Goal: Information Seeking & Learning: Learn about a topic

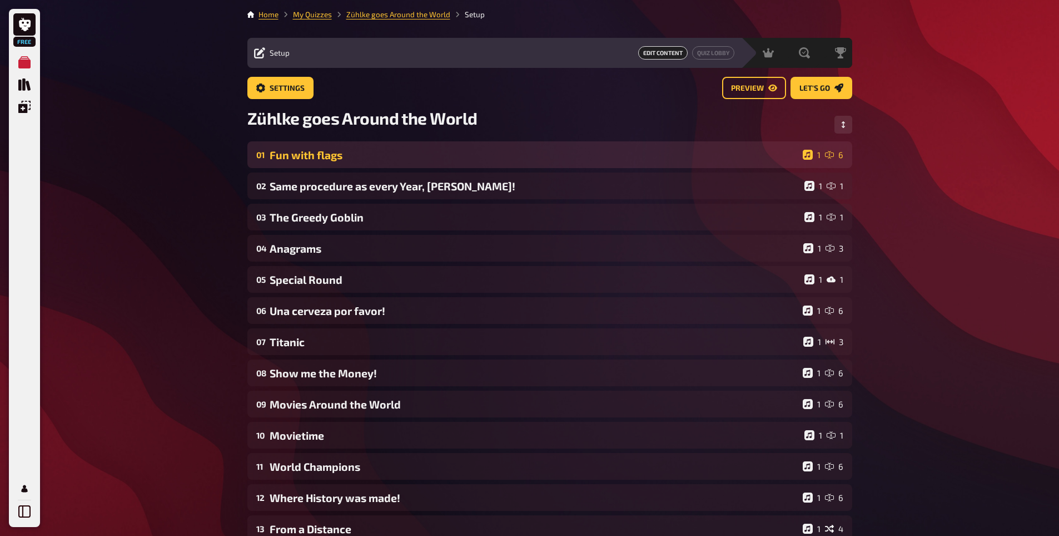
click at [319, 151] on div "Fun with flags" at bounding box center [534, 154] width 529 height 13
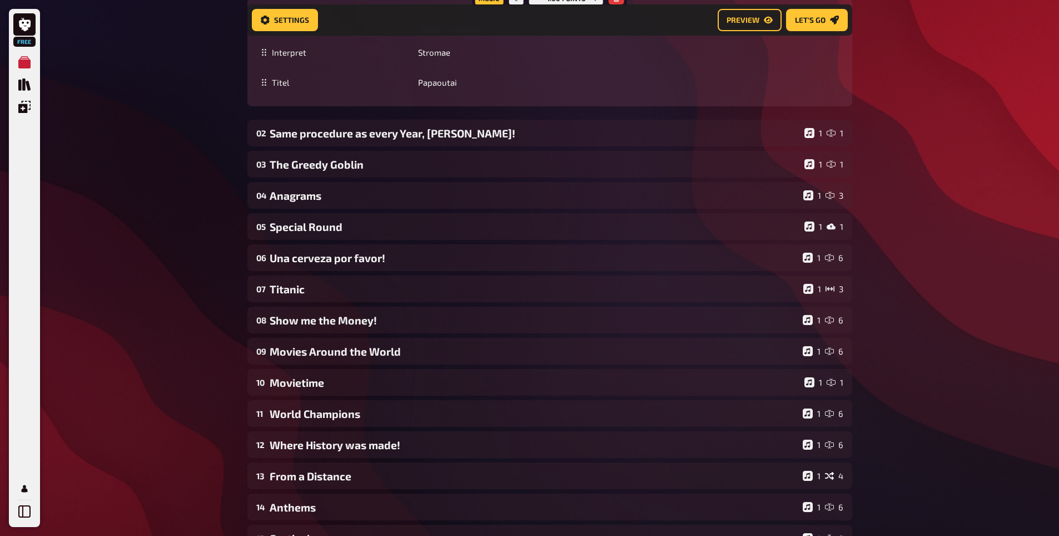
scroll to position [890, 0]
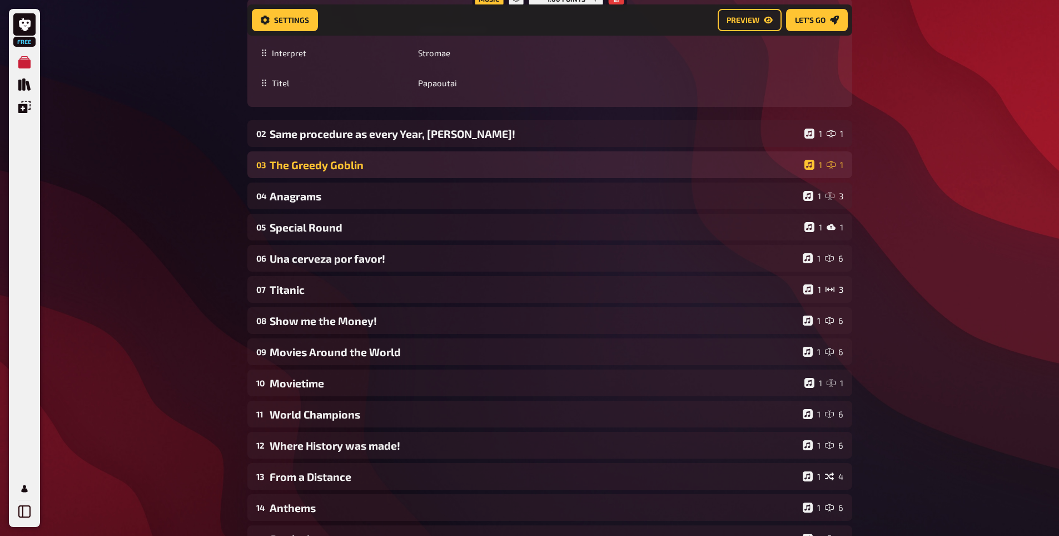
click at [328, 160] on div "The Greedy Goblin" at bounding box center [535, 165] width 531 height 13
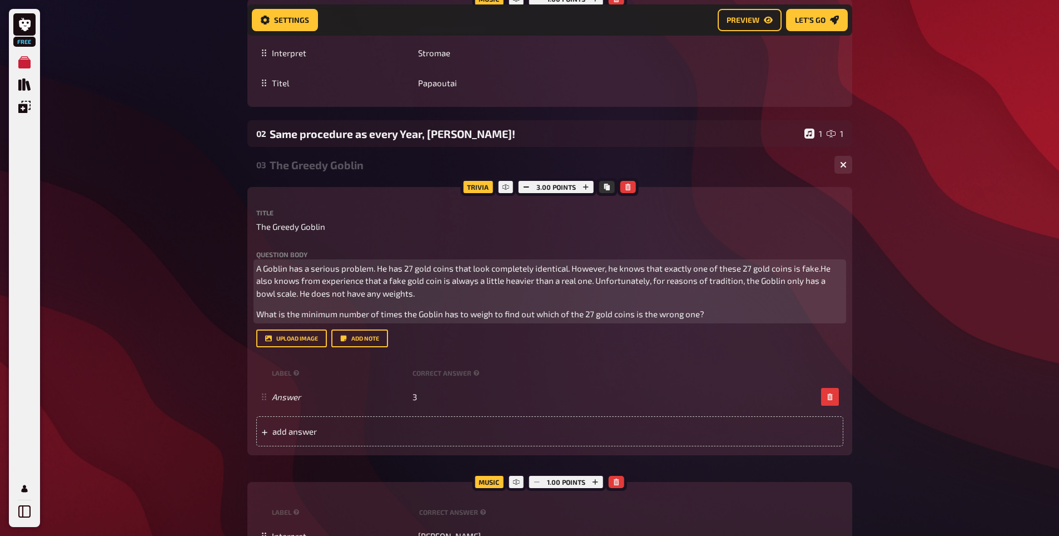
click at [561, 303] on div "A Goblin has a serious problem. He has 27 gold coins that look completely ident…" at bounding box center [549, 291] width 587 height 58
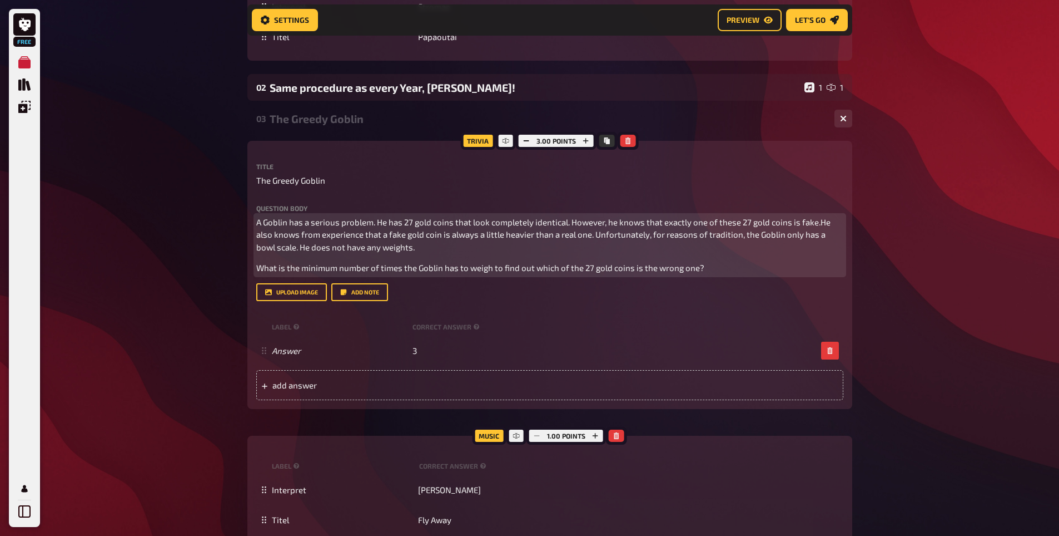
scroll to position [935, 0]
click at [374, 220] on span "A Goblin has a serious problem. He has 27 gold coins that look completely ident…" at bounding box center [544, 234] width 576 height 35
click at [670, 226] on span "A Goblin has a serious problem. He has 27 gold coins that look completely ident…" at bounding box center [544, 234] width 576 height 35
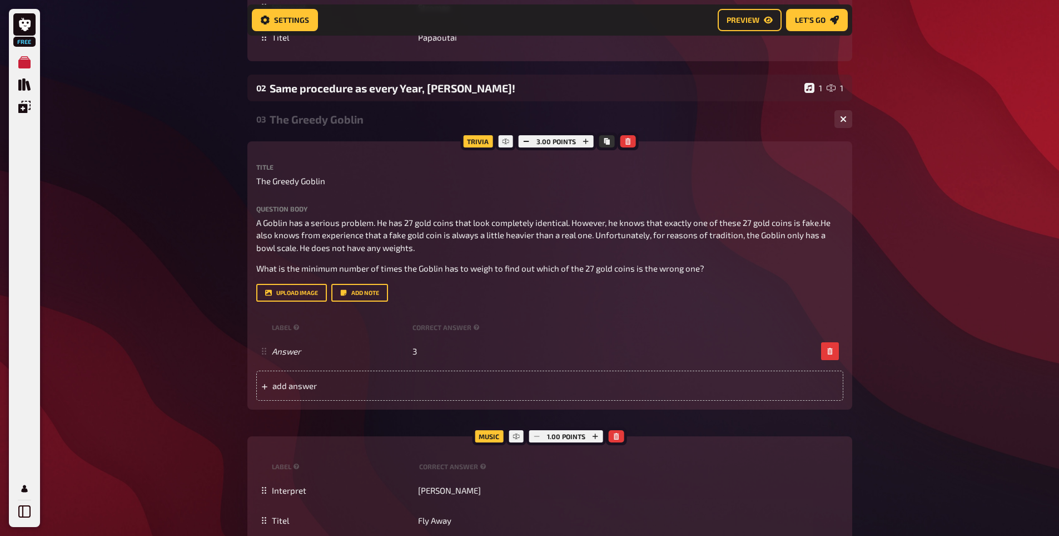
click at [827, 212] on div "Question body A Goblin has a serious problem. He has 27 gold coins that look co…" at bounding box center [549, 240] width 587 height 70
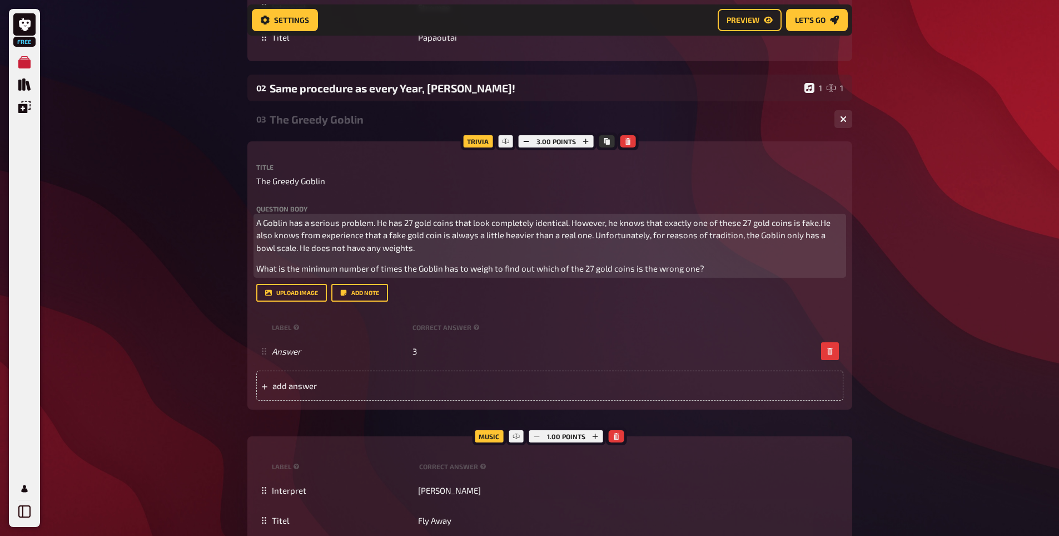
click at [819, 220] on span "A Goblin has a serious problem. He has 27 gold coins that look completely ident…" at bounding box center [544, 234] width 576 height 35
click at [347, 239] on span "A Goblin has a serious problem. He has 27 gold coins that look completely ident…" at bounding box center [545, 234] width 578 height 35
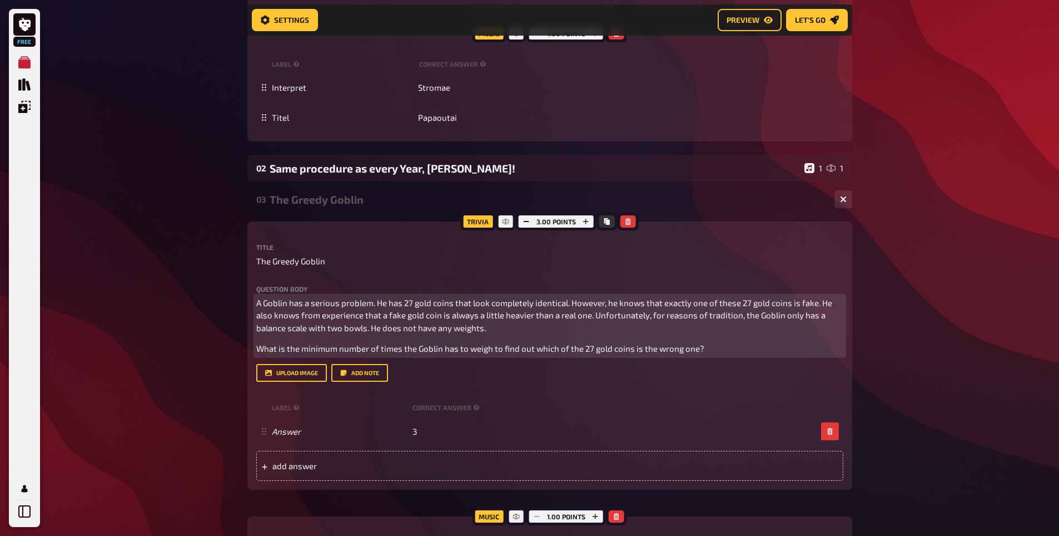
scroll to position [856, 0]
click at [380, 350] on span "What is the minimum number of times the Goblin has to weigh to find out which o…" at bounding box center [480, 348] width 448 height 10
click at [430, 349] on span "What is the minimum number of times the Goblin has to weigh to find out which o…" at bounding box center [476, 348] width 440 height 10
click at [352, 348] on span "What is the minimum number of times the Goblin has to weigh to find out which o…" at bounding box center [476, 348] width 440 height 10
click at [259, 349] on span "What is the minimum number of times the Goblin has to weigh to find out which o…" at bounding box center [476, 348] width 440 height 10
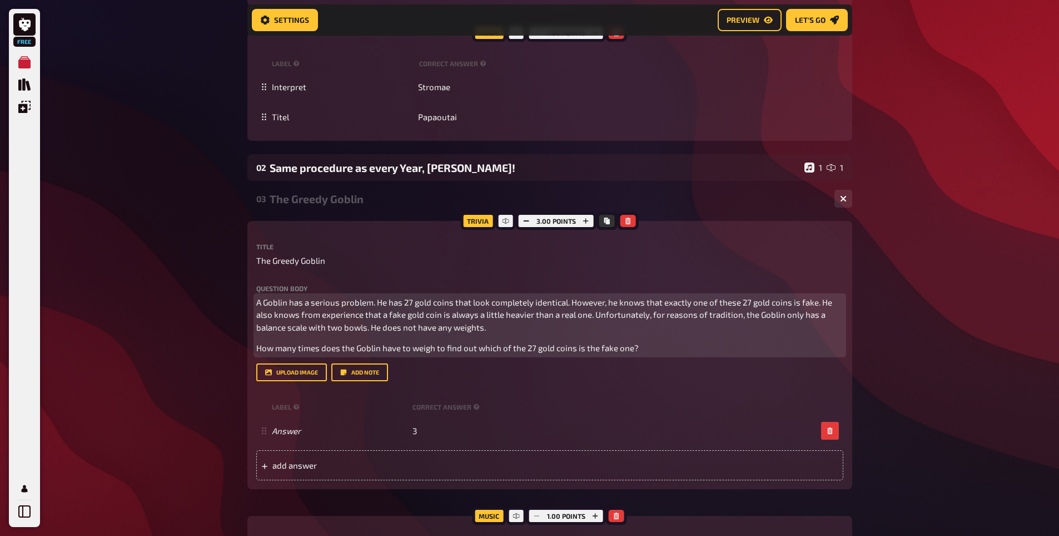
click at [429, 344] on span "How many times does the Goblin have to weigh to find out which of the 27 gold c…" at bounding box center [447, 348] width 383 height 10
click at [554, 345] on span "How many times does the Goblin have to weigh to find out which of the 27 gold c…" at bounding box center [447, 348] width 383 height 10
click at [435, 342] on p "How many times does the Goblin have to weigh to find out which of the 27 gold c…" at bounding box center [549, 347] width 587 height 13
click at [632, 348] on span "How many times does the Goblin have to weigh to find out which of the 27 gold c…" at bounding box center [447, 348] width 383 height 10
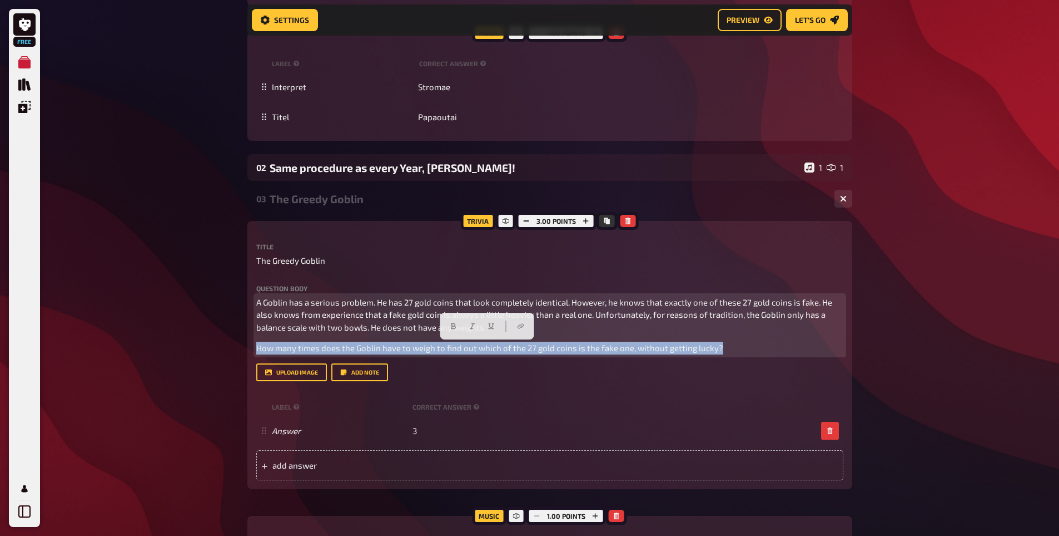
copy span "How many times does the Goblin have to weigh to find out which of the 27 gold c…"
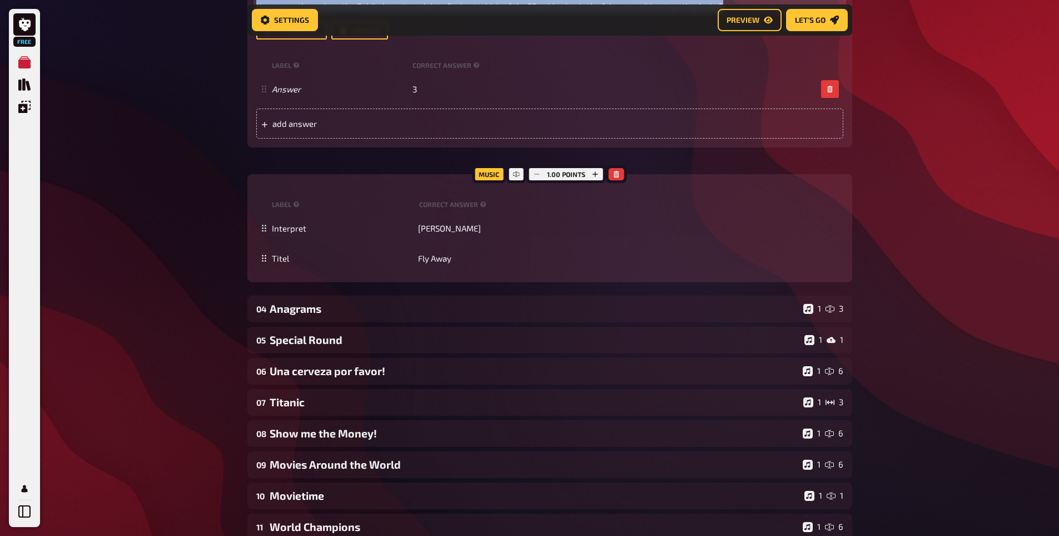
scroll to position [1198, 0]
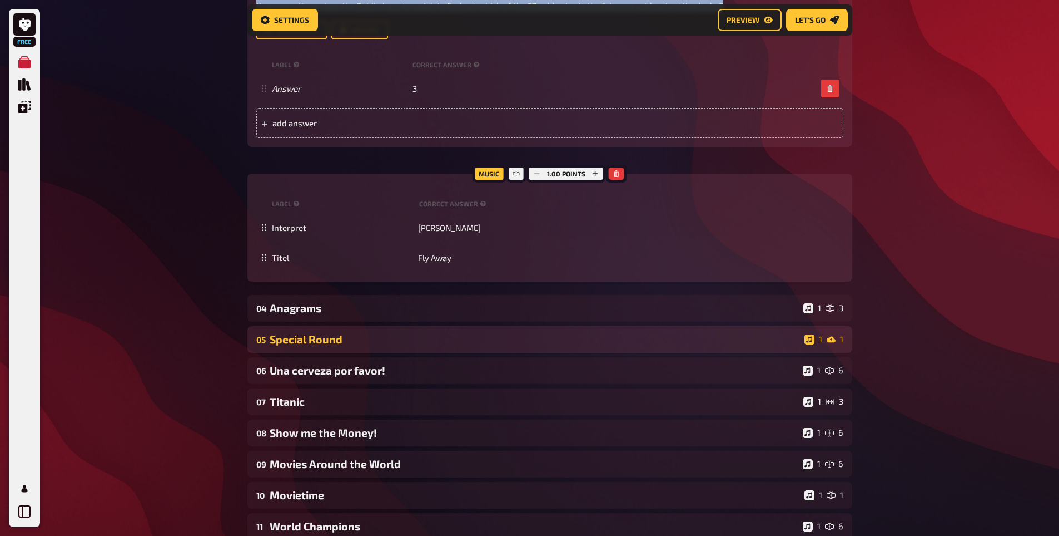
click at [312, 331] on div "05 Special Round 1 1" at bounding box center [549, 339] width 605 height 27
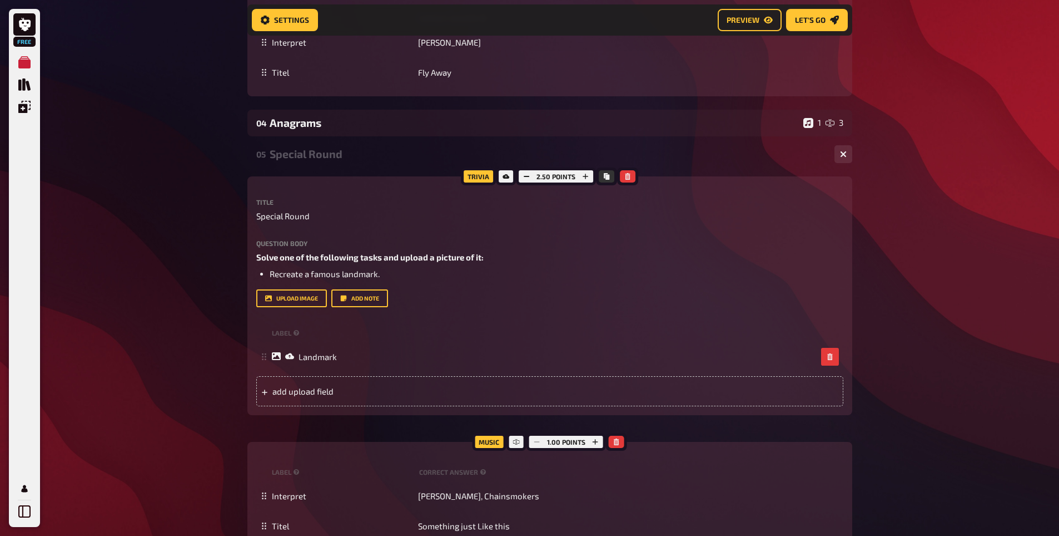
scroll to position [1384, 0]
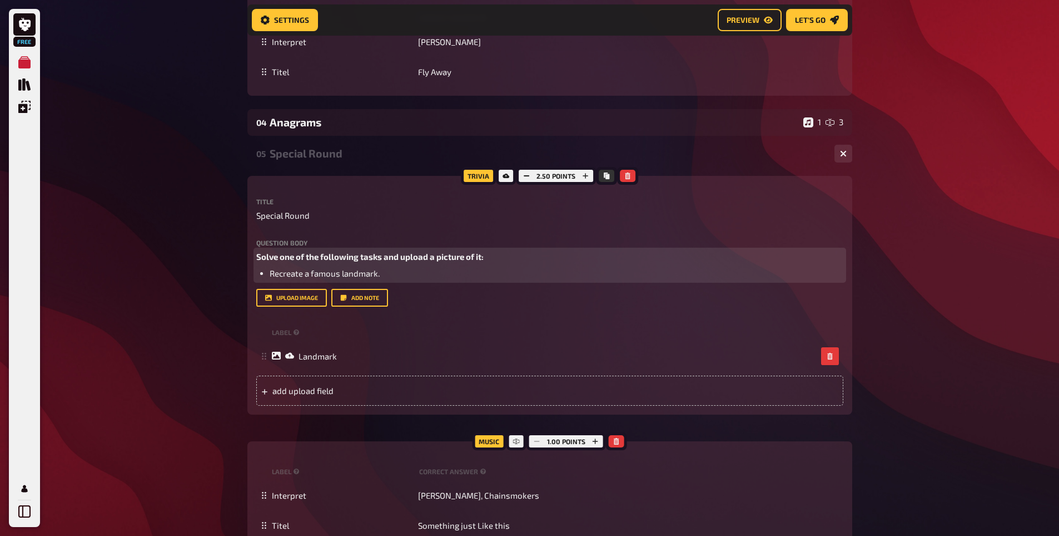
click at [394, 253] on span "Solve one of the following tasks and upload a picture of it:" at bounding box center [369, 256] width 227 height 10
click at [393, 256] on span "Solve one of the following tasks and upload a picture of it:" at bounding box center [369, 256] width 227 height 10
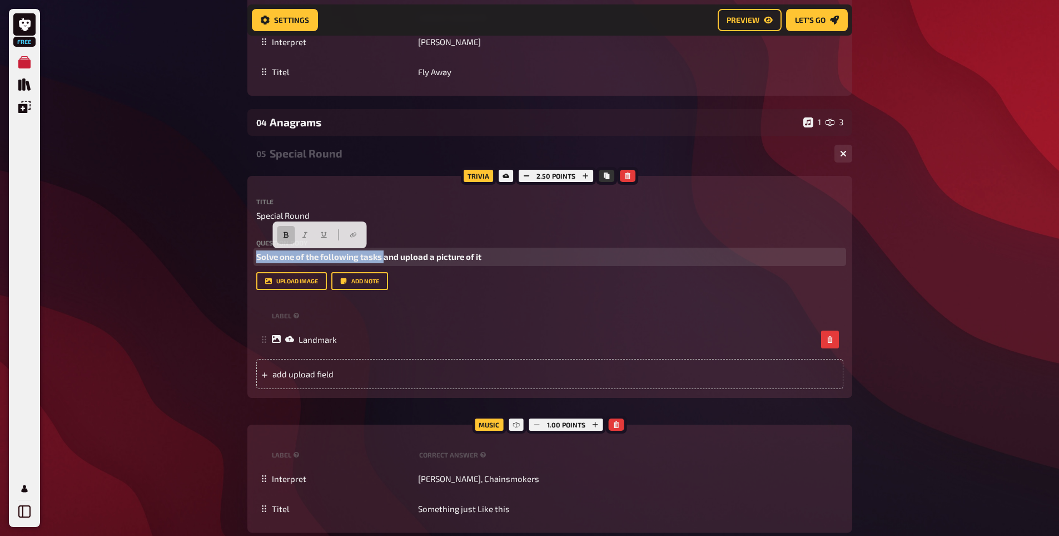
paste div
click at [272, 232] on button "button" at bounding box center [278, 235] width 18 height 18
click at [494, 252] on p "Recreate a famous landmark and upload a picture of it" at bounding box center [549, 256] width 587 height 13
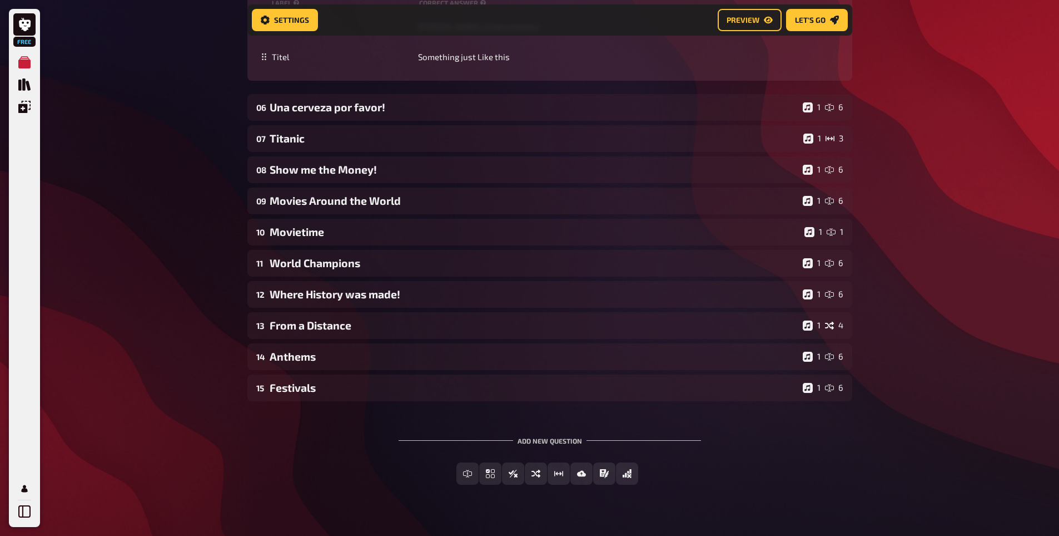
scroll to position [1836, 0]
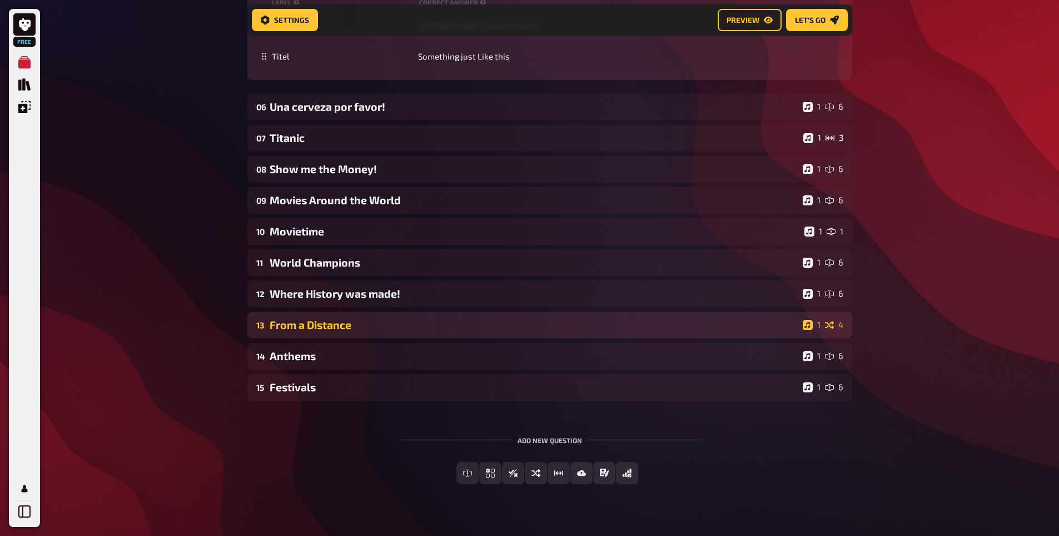
click at [294, 327] on div "From a Distance" at bounding box center [534, 324] width 529 height 13
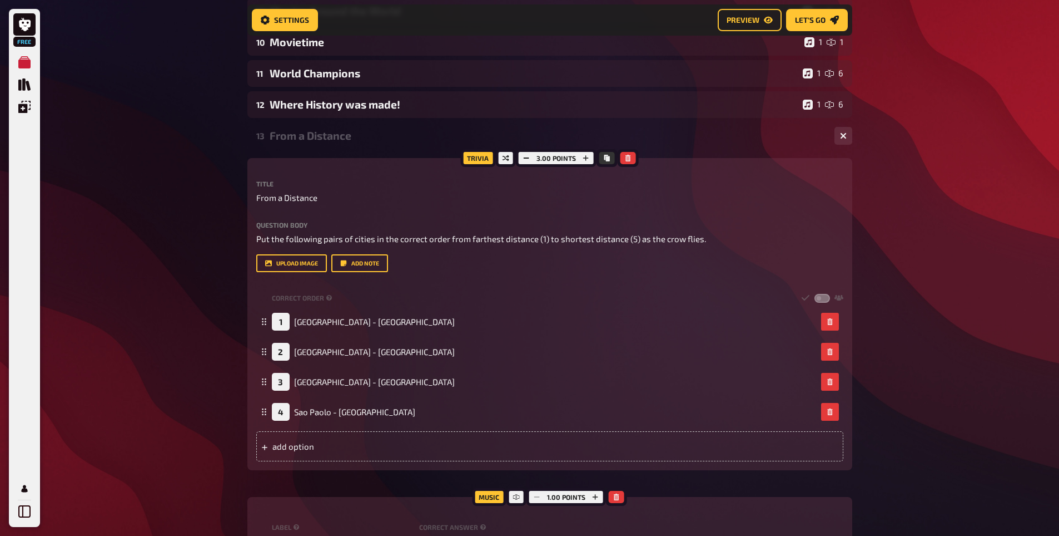
scroll to position [2039, 0]
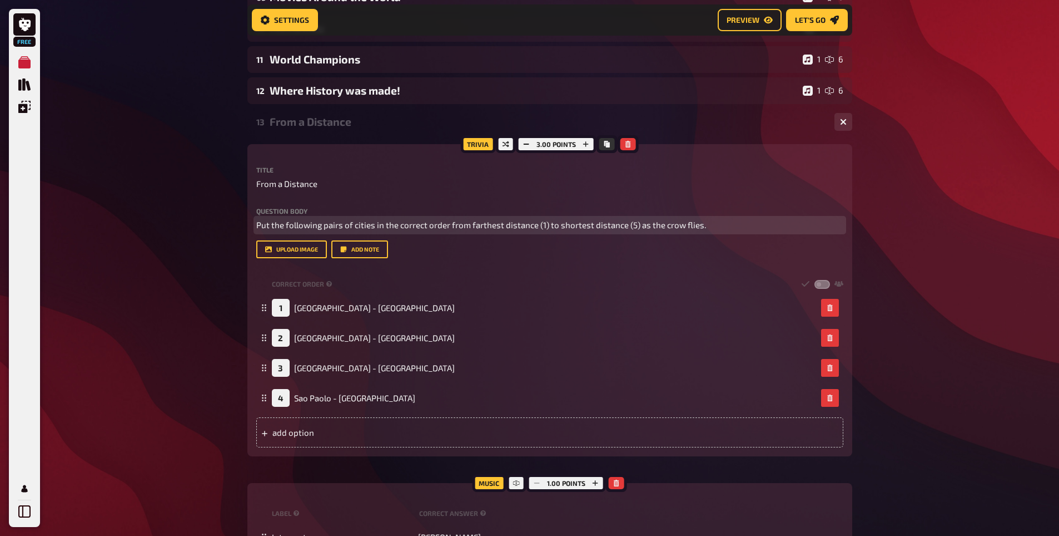
click at [631, 226] on span "Put the following pairs of cities in the correct order from farthest distance (…" at bounding box center [481, 225] width 450 height 10
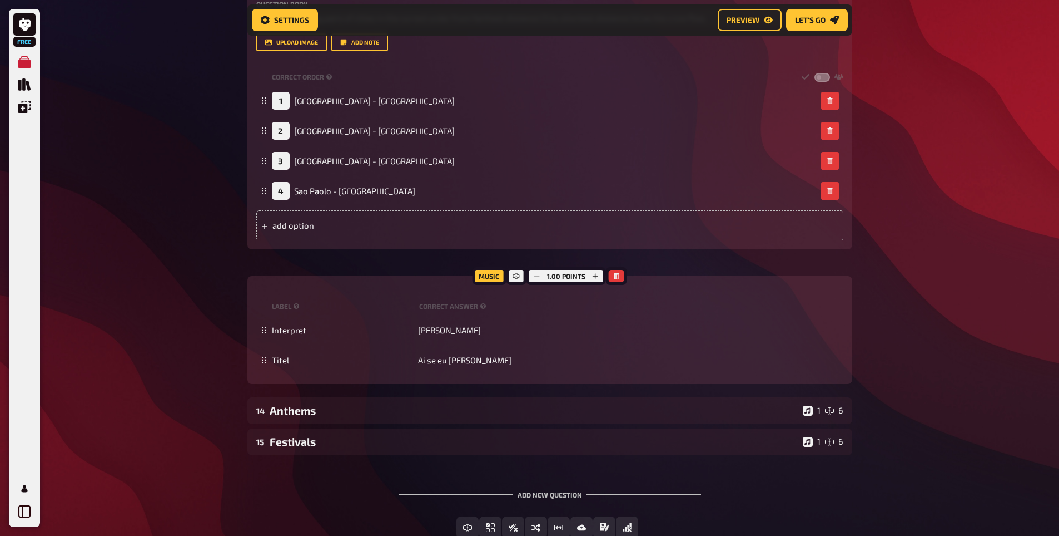
scroll to position [2320, 0]
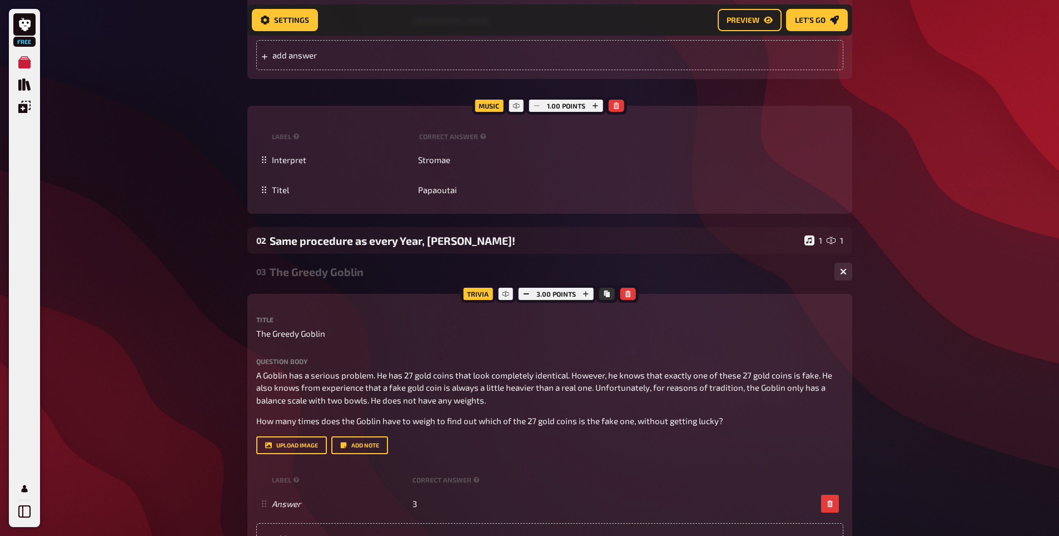
scroll to position [778, 0]
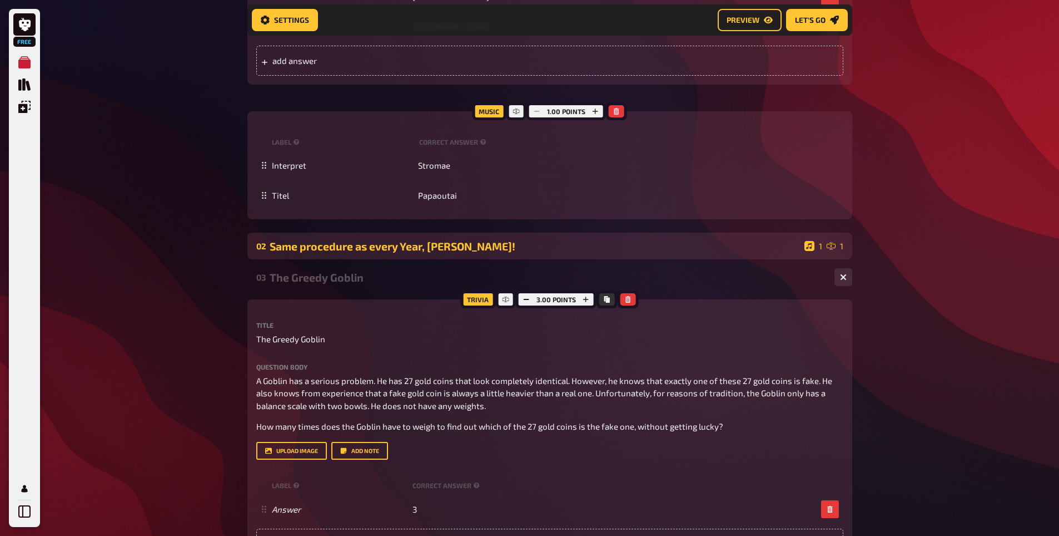
click at [325, 251] on div "Same procedure as every Year, [PERSON_NAME]!" at bounding box center [535, 246] width 531 height 13
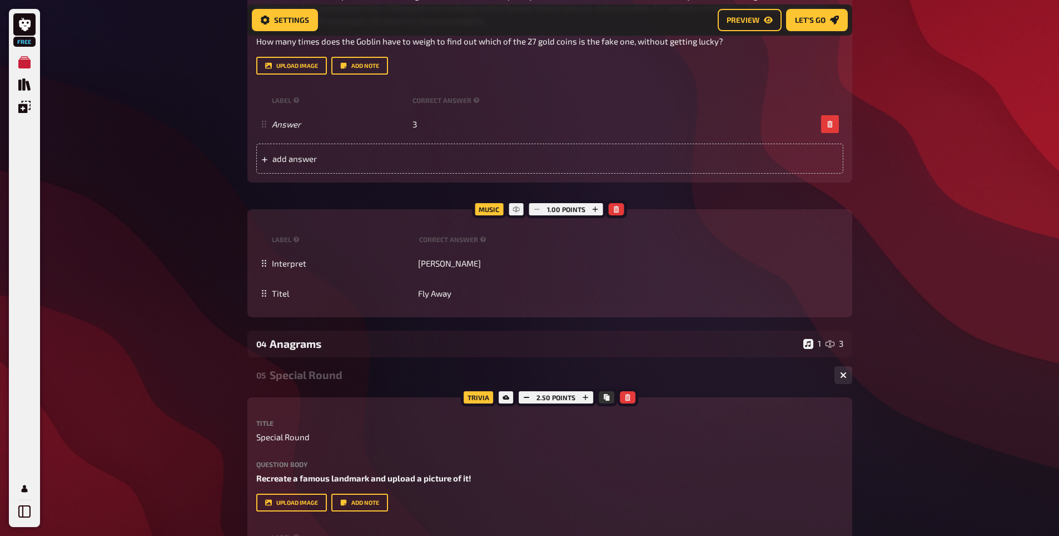
scroll to position [1674, 0]
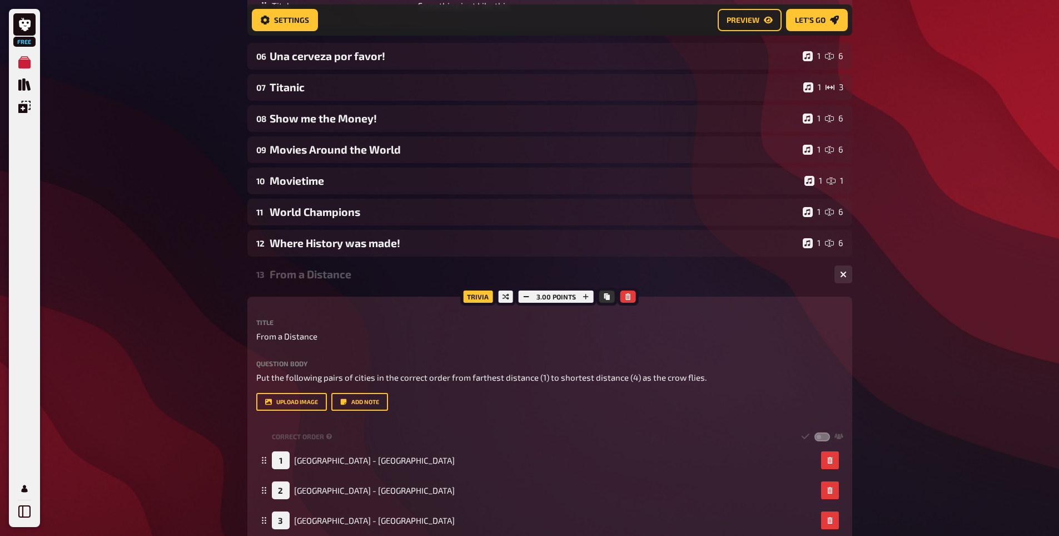
scroll to position [2327, 0]
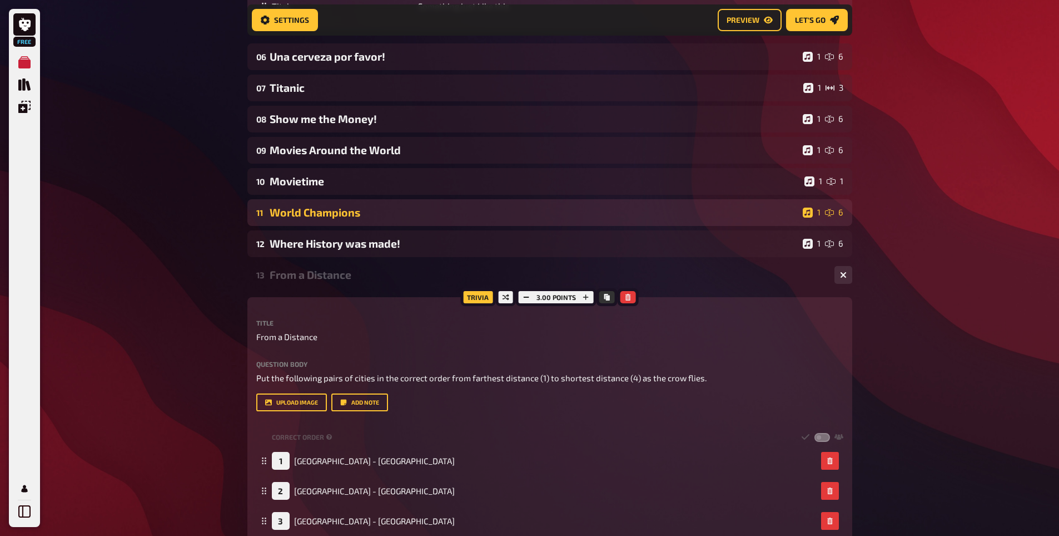
click at [296, 220] on div "11 World Champions 1 6" at bounding box center [549, 212] width 605 height 27
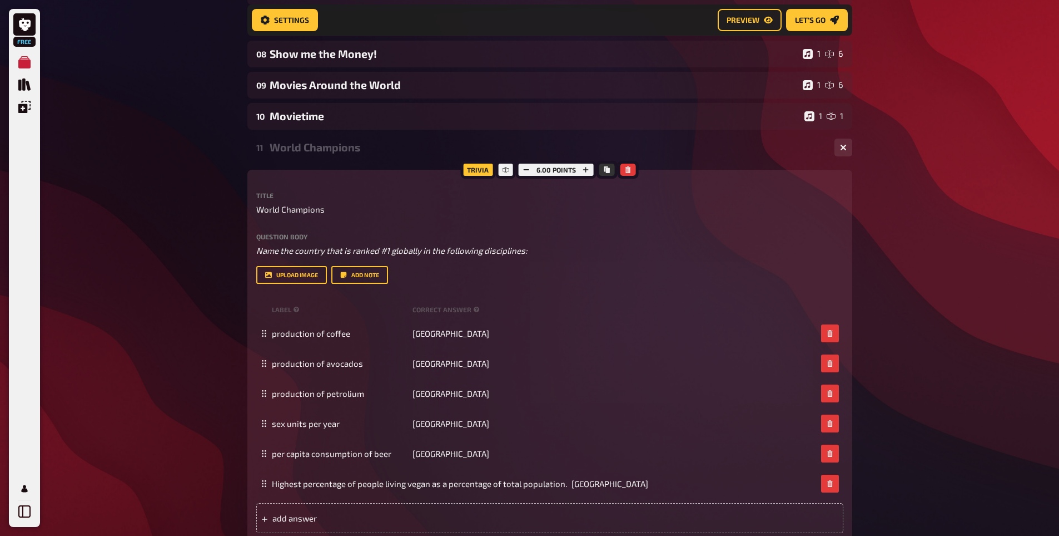
scroll to position [2422, 0]
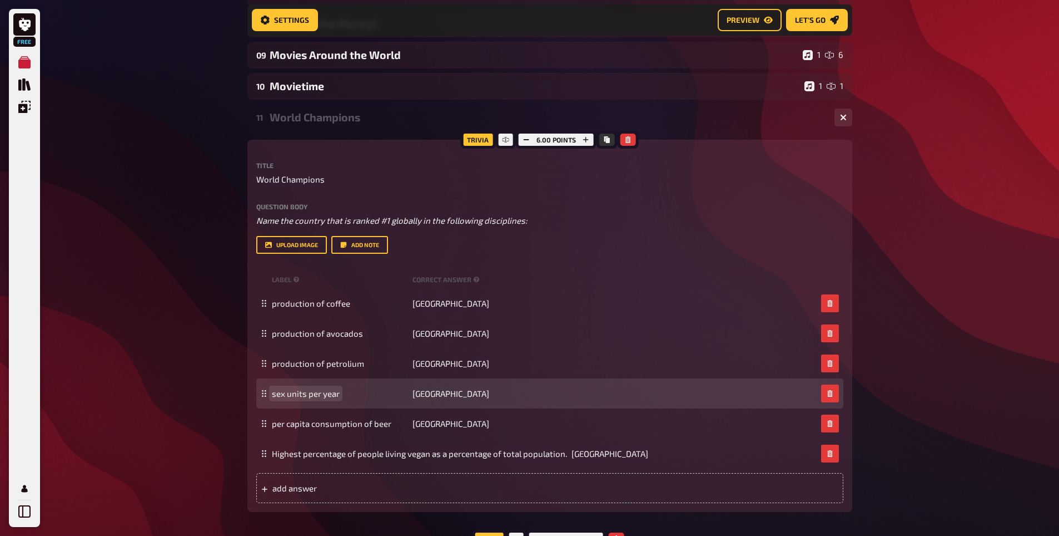
click at [320, 392] on span "sex units per year" at bounding box center [306, 393] width 68 height 10
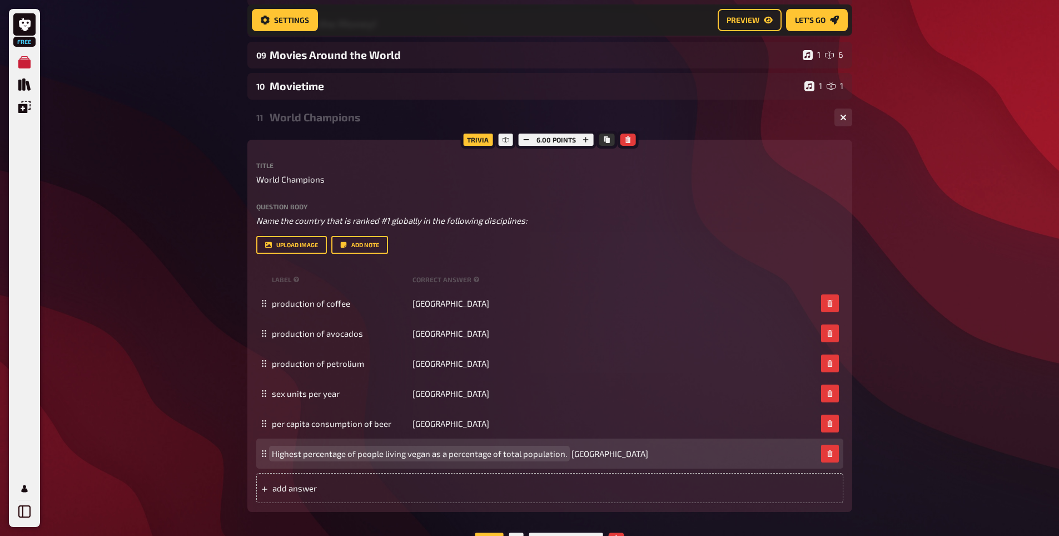
click at [397, 454] on span "Highest percentage of people living vegan as a percentage of total population." at bounding box center [419, 453] width 295 height 10
click at [423, 459] on div "Highest percentage of people living vegan as a percentage of total population. …" at bounding box center [549, 453] width 587 height 30
click at [432, 454] on span "Highest percentage of people living vegan as a percentage of total population." at bounding box center [419, 453] width 295 height 10
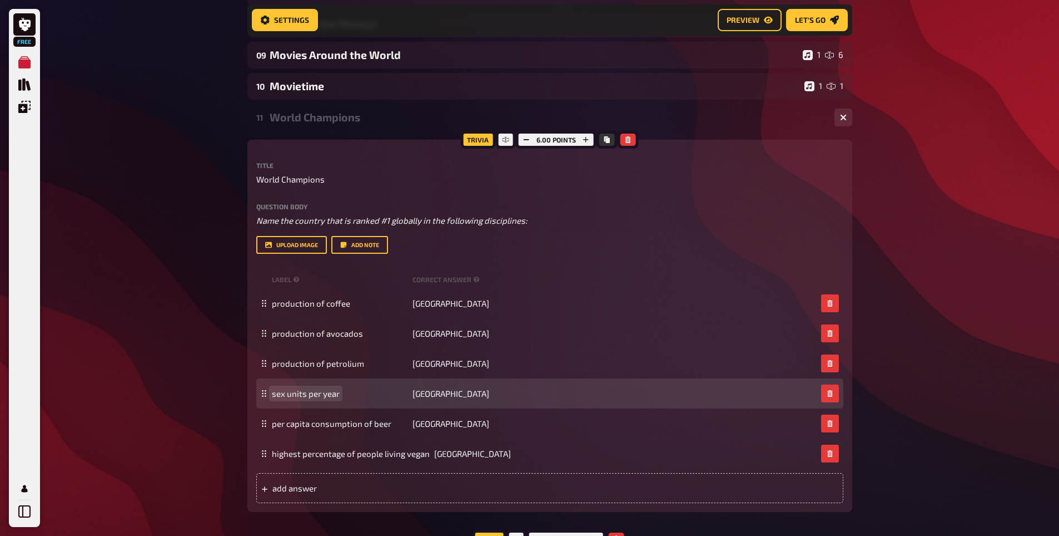
click at [331, 390] on span "sex units per year" at bounding box center [306, 393] width 68 height 10
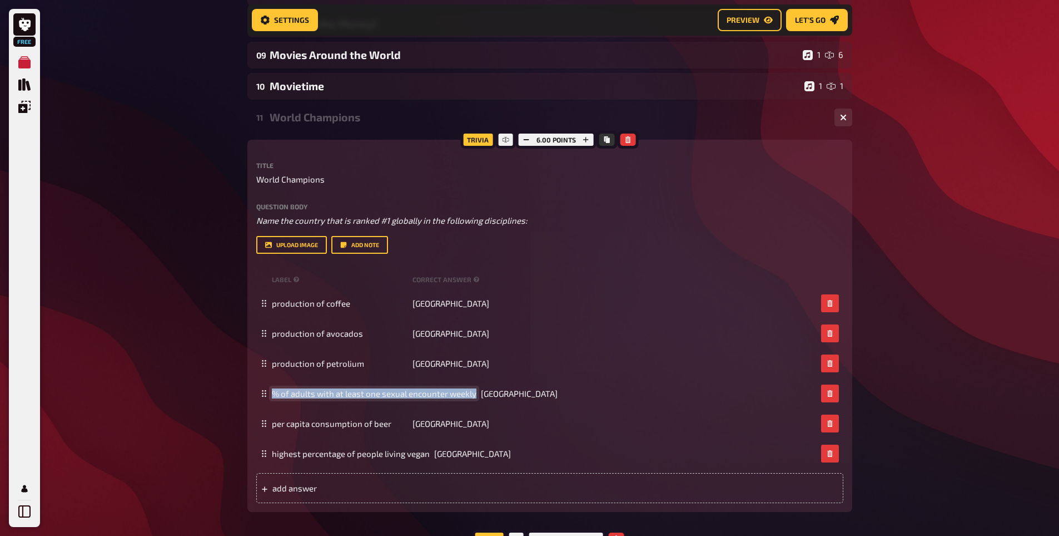
copy span "% of adults with at least one sexual encounter weekly"
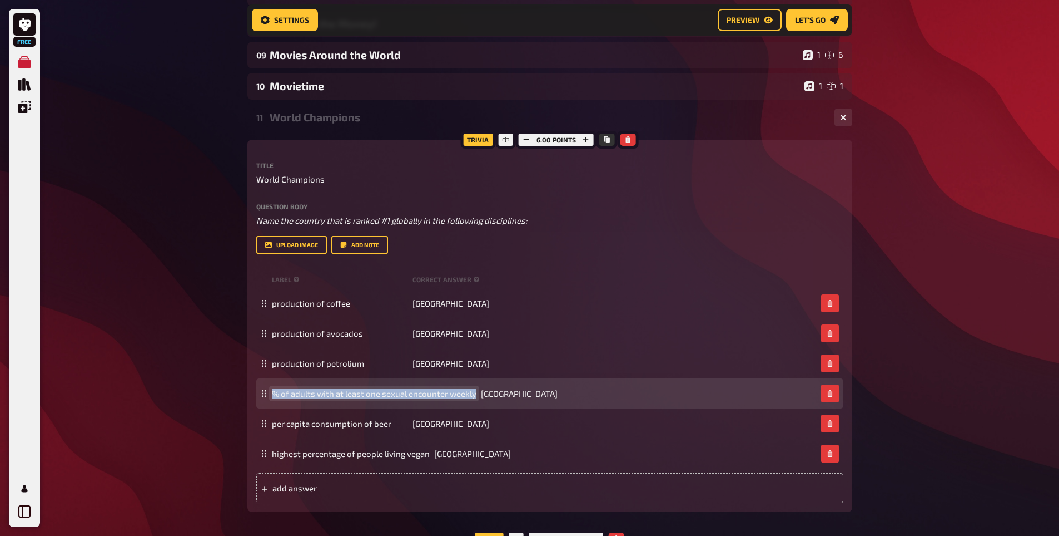
copy span "% of adults with at least one sexual encounter weekly"
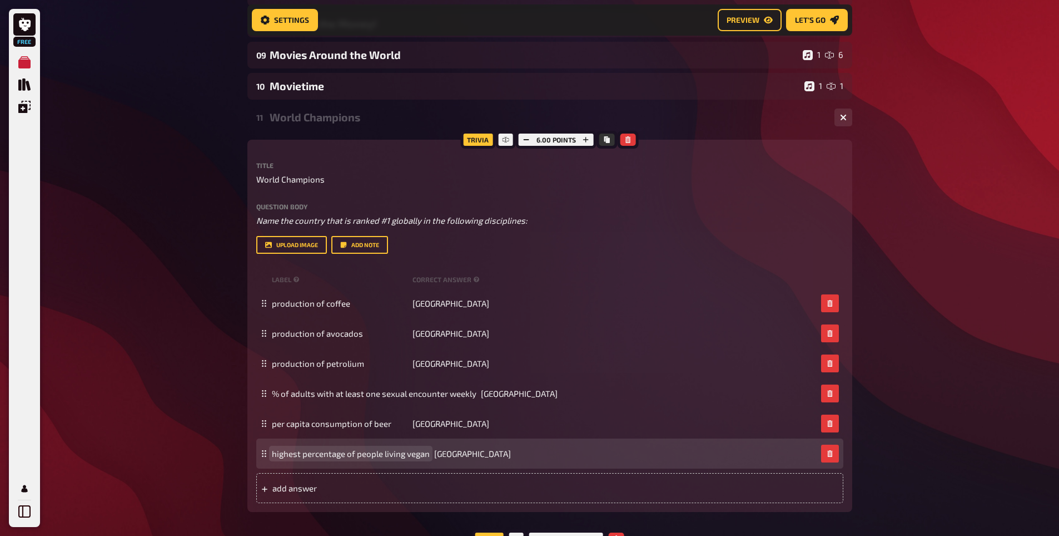
click at [326, 458] on div "highest percentage of people living vegan [GEOGRAPHIC_DATA]" at bounding box center [549, 453] width 587 height 30
